Goal: Information Seeking & Learning: Learn about a topic

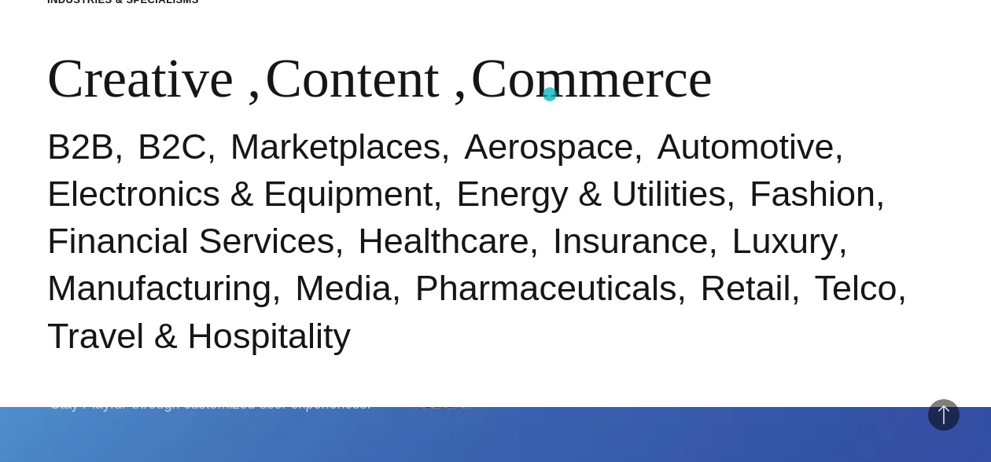
scroll to position [511, 0]
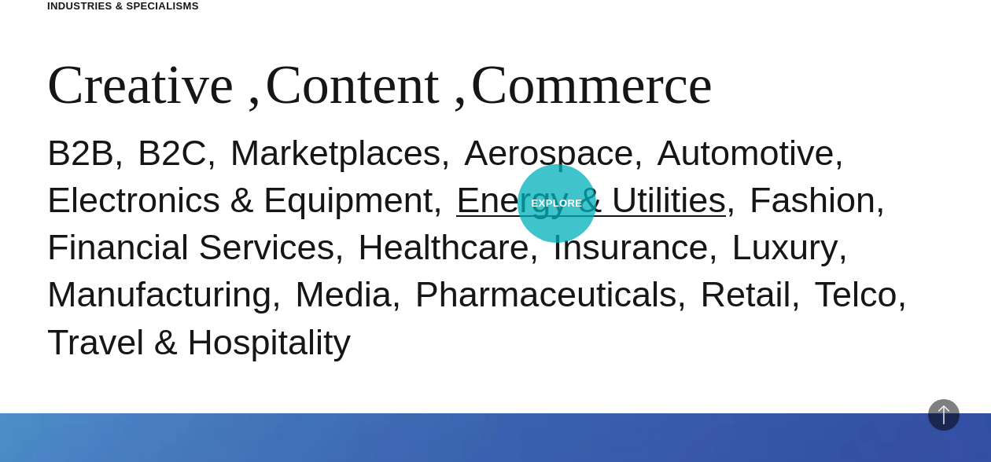
click at [557, 204] on link "Energy & Utilities" at bounding box center [591, 200] width 270 height 40
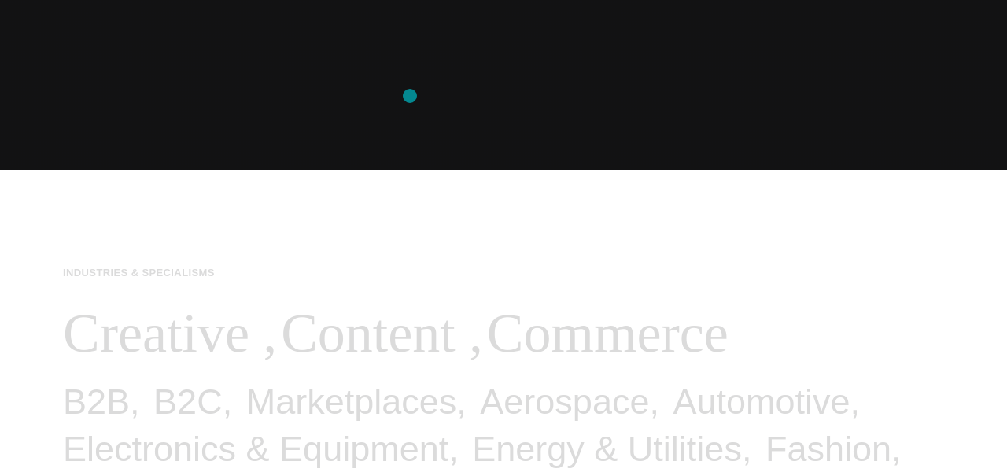
scroll to position [0, 0]
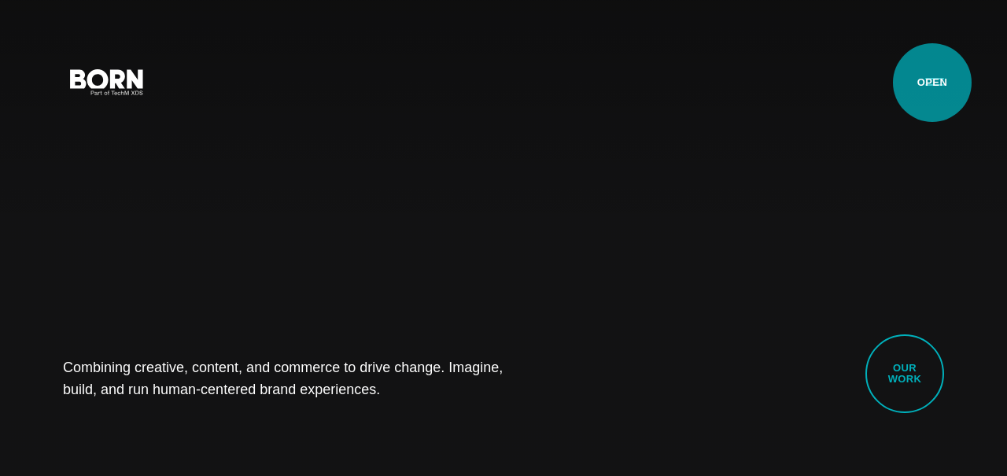
click at [932, 83] on button "Primary Menu" at bounding box center [935, 80] width 38 height 33
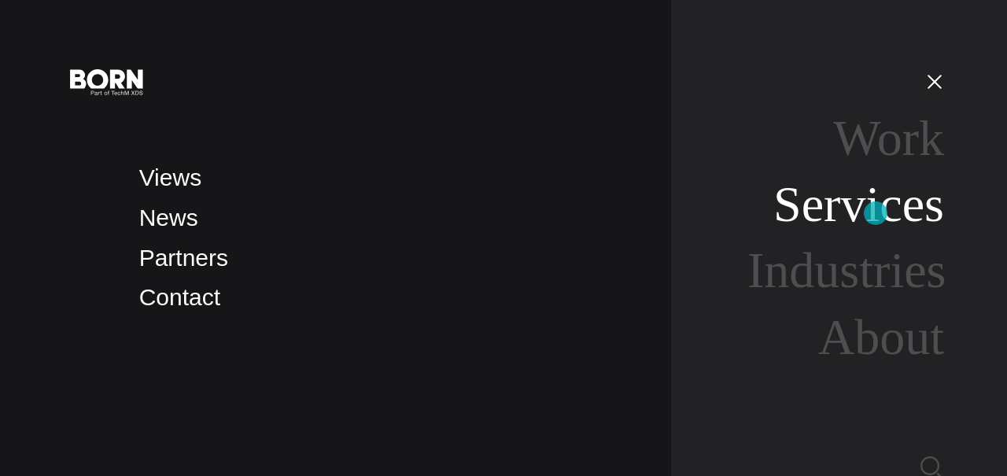
click at [875, 213] on link "Services" at bounding box center [858, 204] width 171 height 56
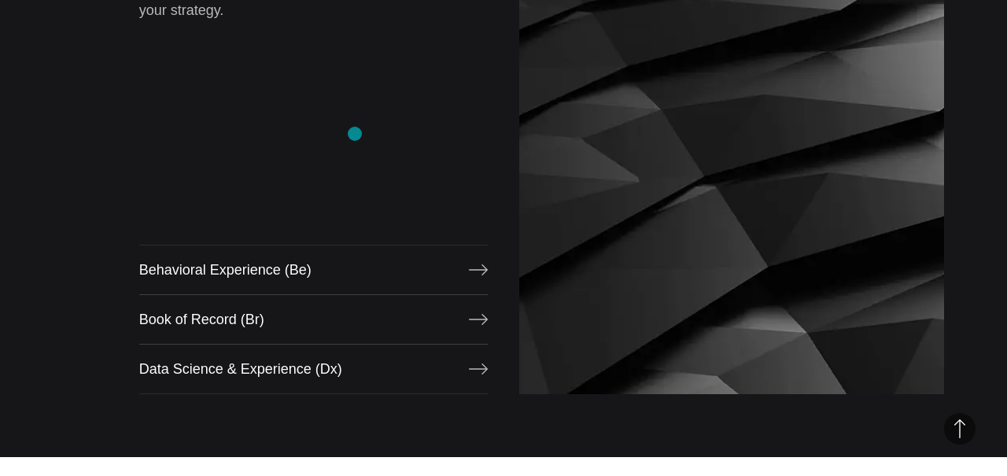
scroll to position [1295, 0]
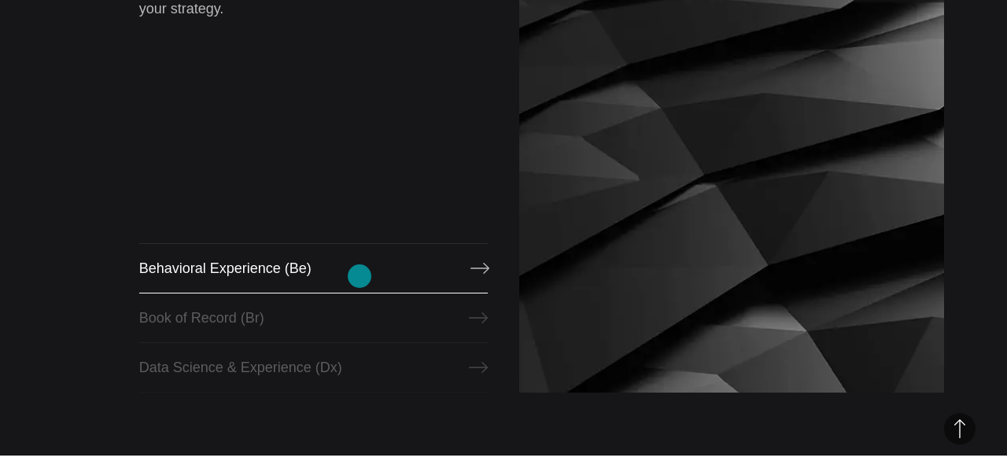
click at [359, 276] on link "Behavioral Experience (Be)" at bounding box center [313, 268] width 348 height 50
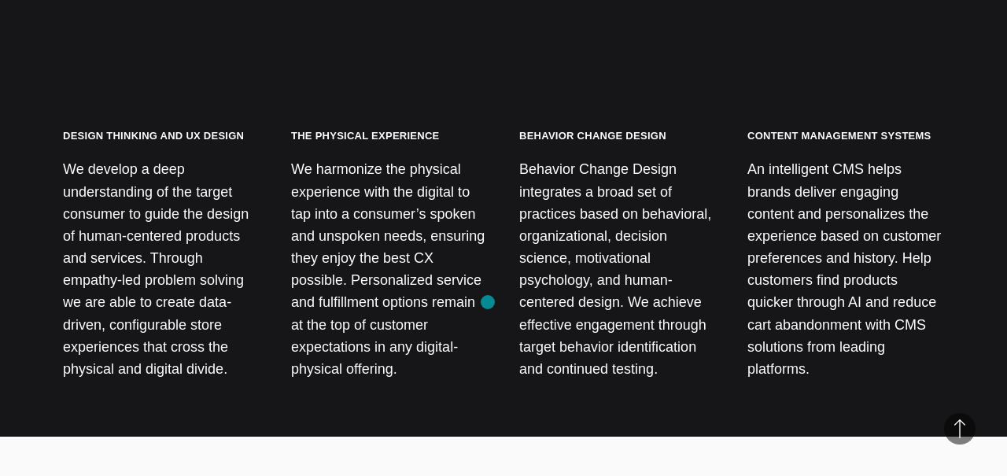
scroll to position [1824, 0]
